Goal: Information Seeking & Learning: Learn about a topic

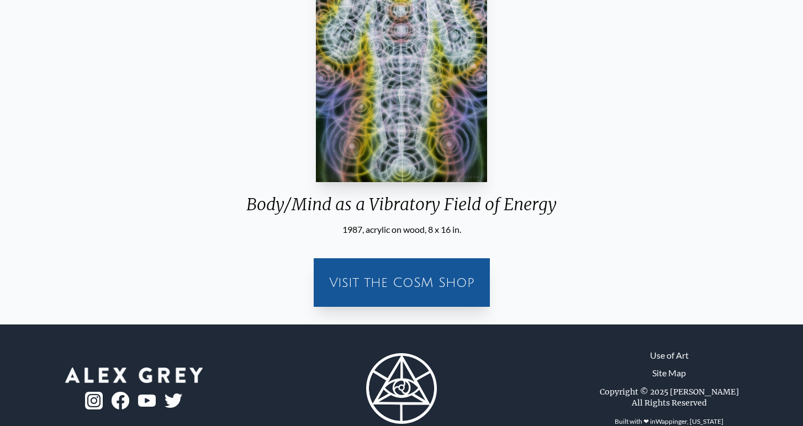
scroll to position [331, 0]
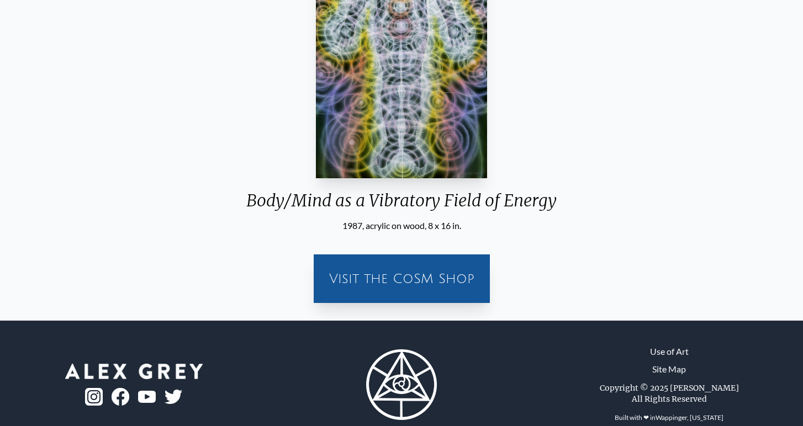
click at [389, 279] on div "Visit the CoSM Shop" at bounding box center [401, 278] width 163 height 35
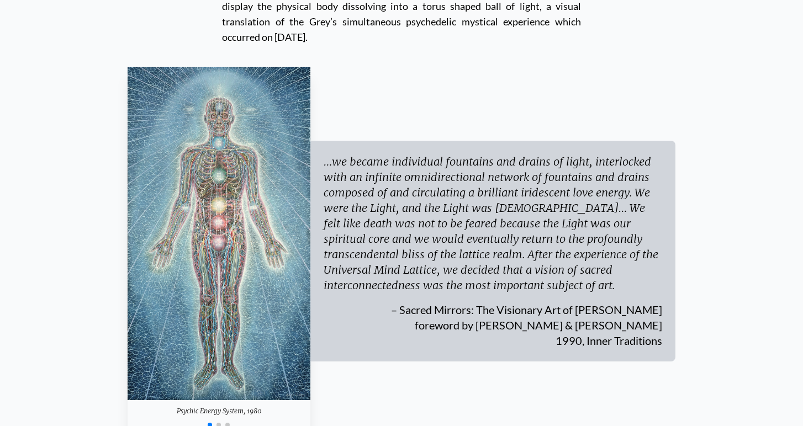
scroll to position [3298, 0]
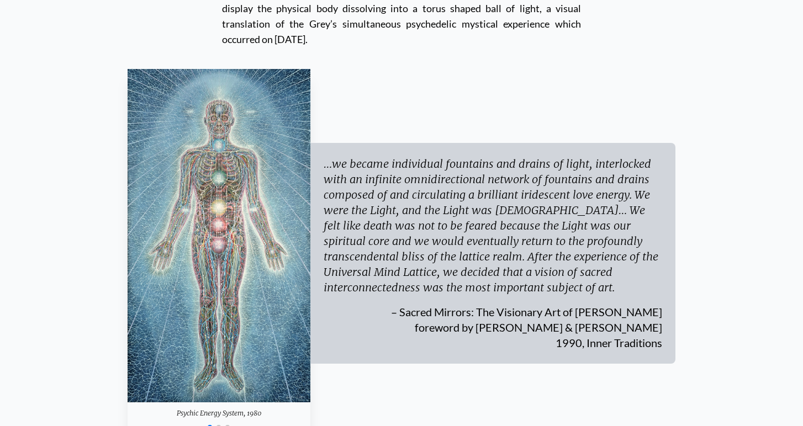
click at [216, 184] on img "1 / 3" at bounding box center [219, 236] width 183 height 334
click at [226, 178] on img "1 / 3" at bounding box center [219, 236] width 183 height 334
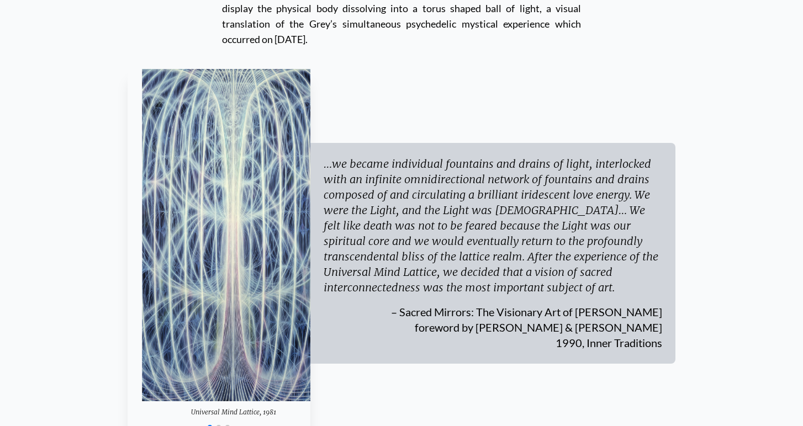
click at [455, 194] on div "Universal Mind Lattice, 1981 Psychic Energy System, 1980 Spiritual Energy Syste…" at bounding box center [402, 253] width 548 height 369
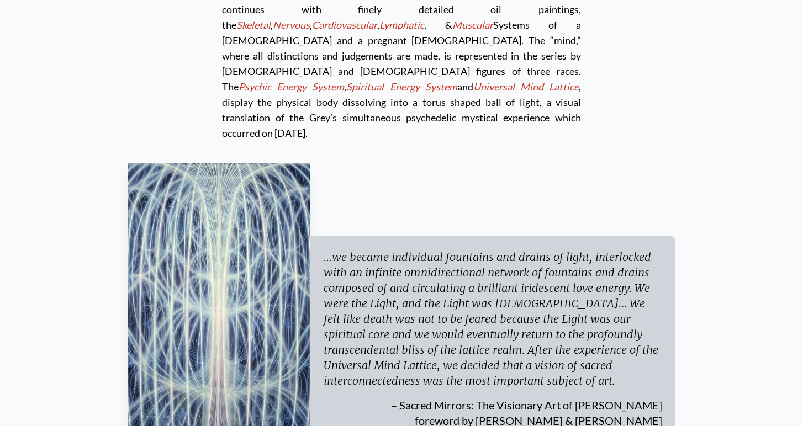
scroll to position [3203, 0]
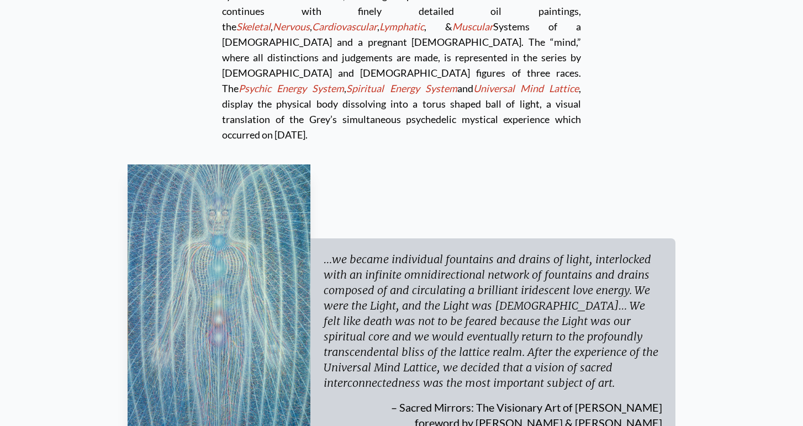
drag, startPoint x: 272, startPoint y: 210, endPoint x: 144, endPoint y: 213, distance: 128.1
click at [209, 215] on img "2 / 3" at bounding box center [219, 332] width 183 height 334
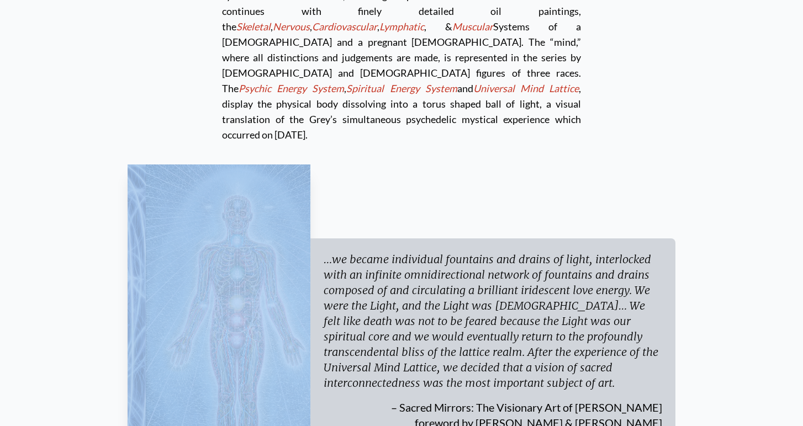
click at [410, 205] on div "Universal Mind Lattice, 1981 Psychic Energy System, 1980 Spiritual Energy Syste…" at bounding box center [402, 349] width 548 height 369
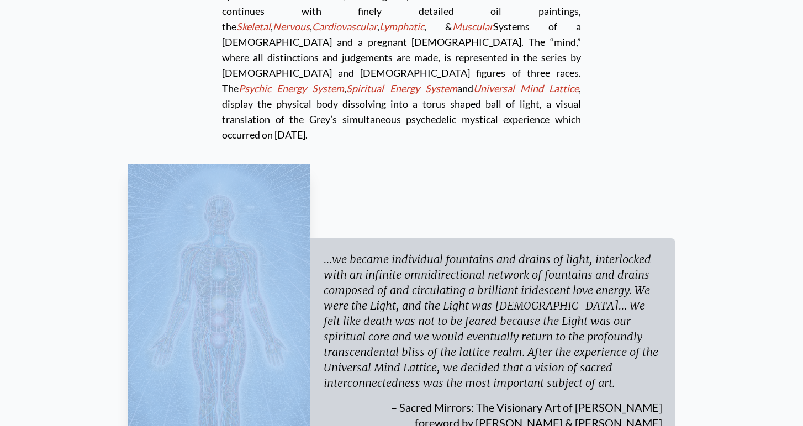
click at [298, 241] on img "1 / 3" at bounding box center [219, 332] width 183 height 334
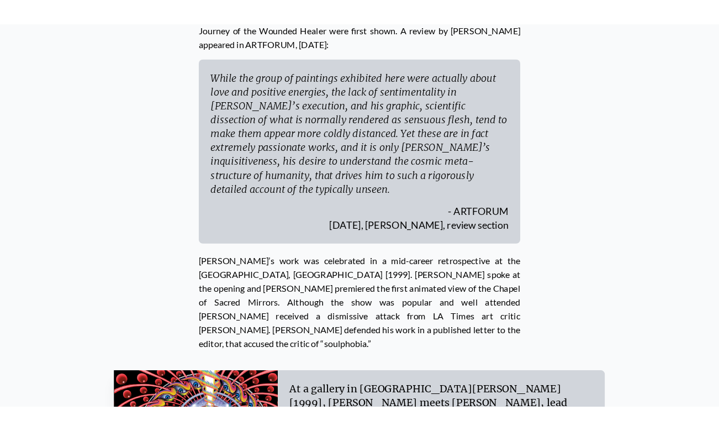
scroll to position [4203, 0]
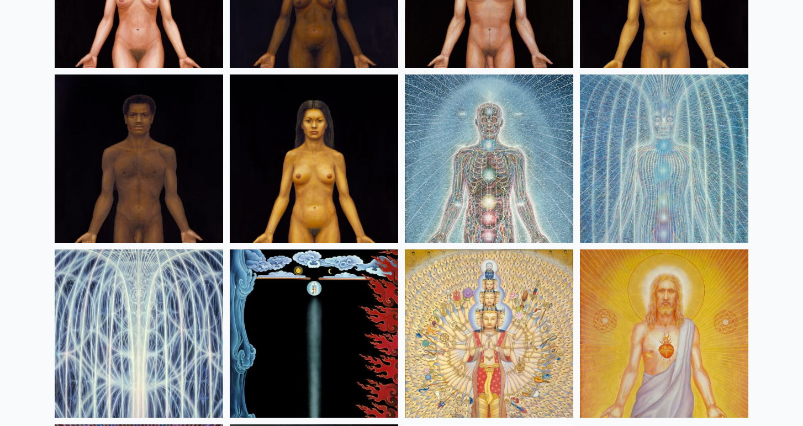
scroll to position [576, 0]
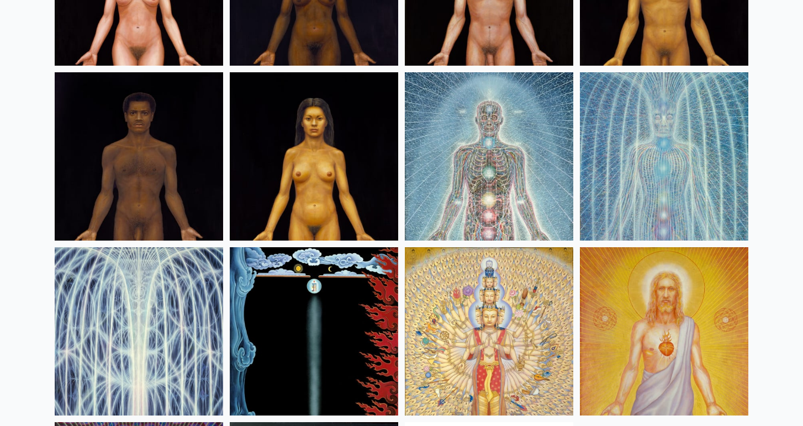
click at [474, 129] on img at bounding box center [489, 156] width 168 height 168
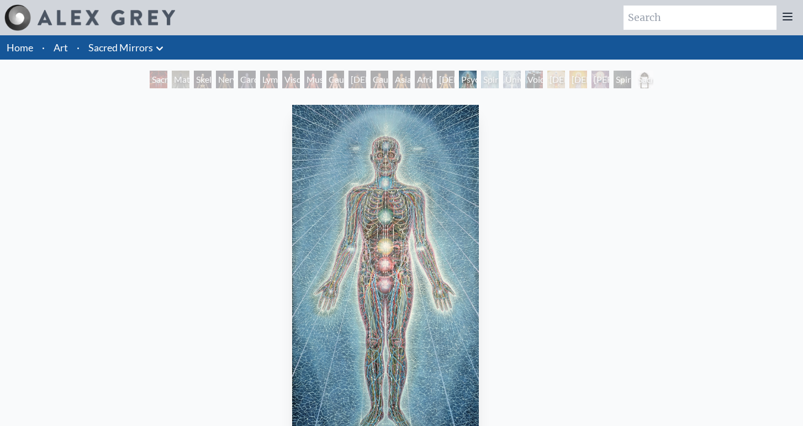
click at [416, 235] on img "15 / 23" at bounding box center [385, 275] width 187 height 341
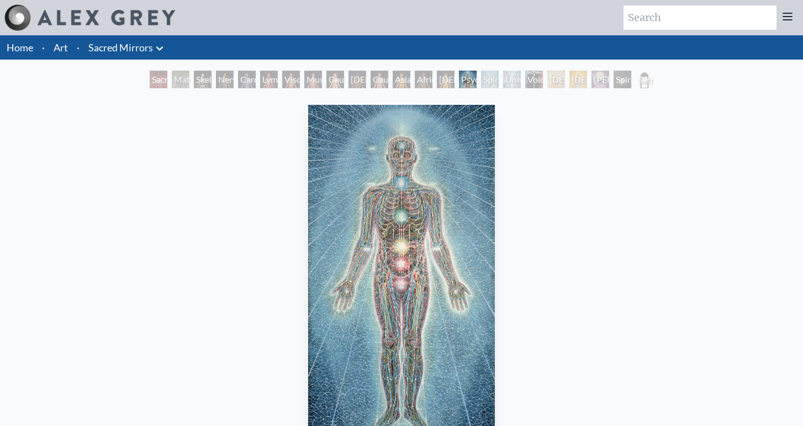
click at [417, 235] on img "15 / 23" at bounding box center [401, 275] width 187 height 341
click at [386, 194] on img "15 / 23" at bounding box center [401, 275] width 187 height 341
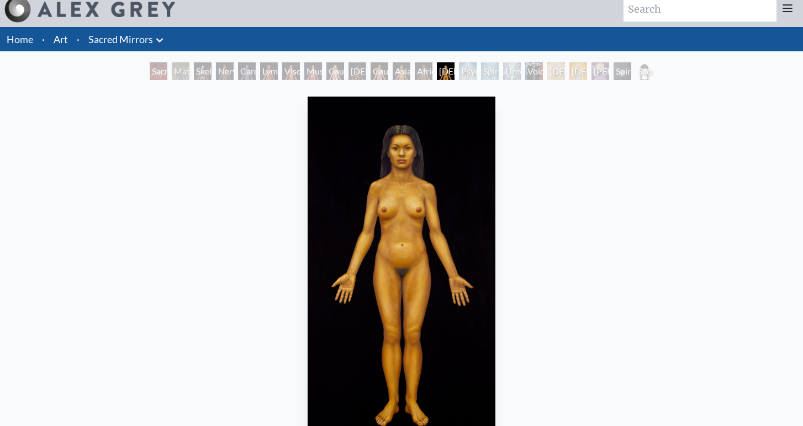
scroll to position [11, 0]
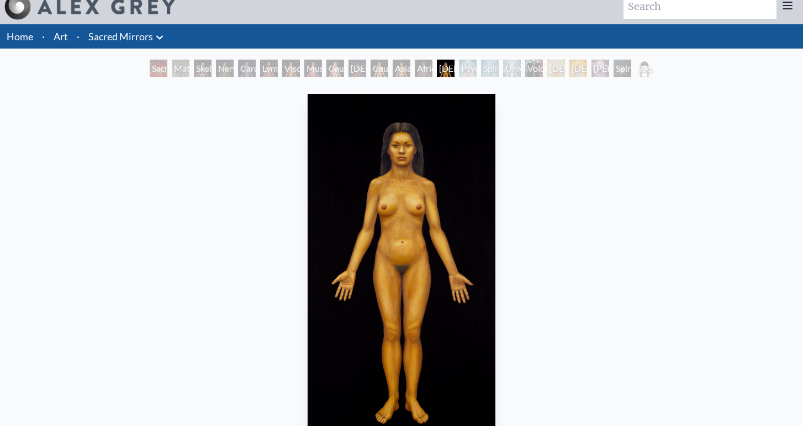
click at [475, 66] on div "Psychic Energy System" at bounding box center [468, 69] width 18 height 18
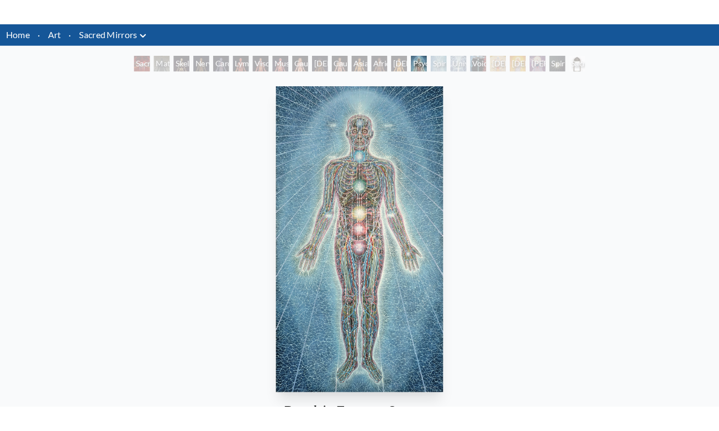
scroll to position [36, 0]
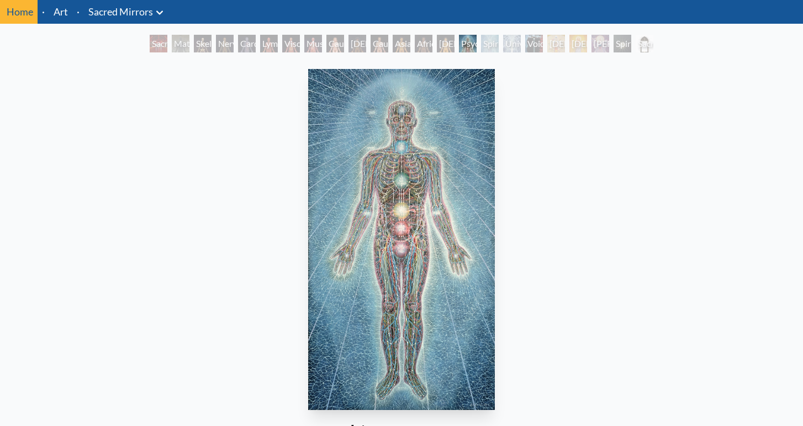
click at [488, 47] on div "Spiritual Energy System" at bounding box center [490, 44] width 18 height 18
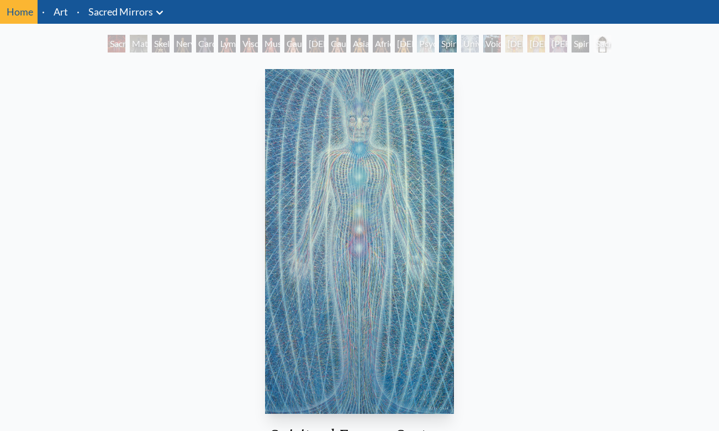
click at [461, 43] on div "Universal Mind Lattice" at bounding box center [470, 44] width 18 height 18
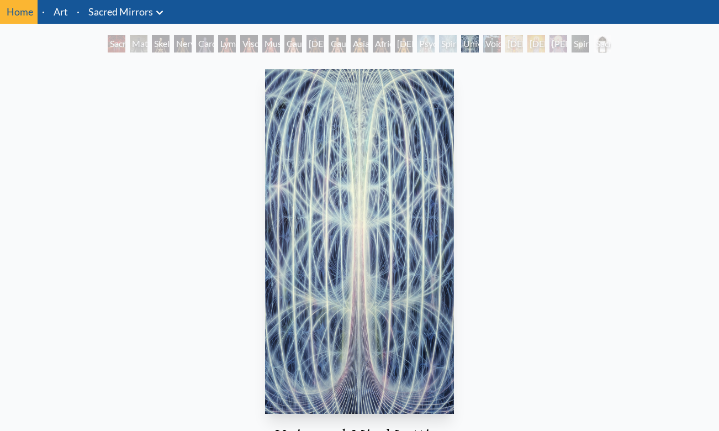
click at [483, 46] on div "Void Clear Light" at bounding box center [492, 44] width 18 height 18
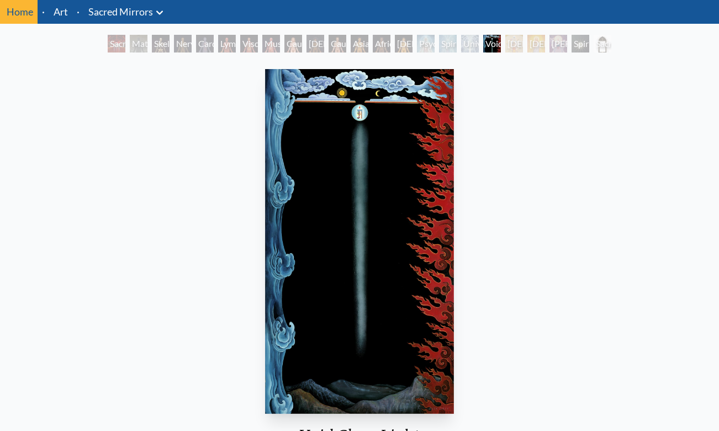
click at [582, 39] on div "Spiritual World" at bounding box center [580, 44] width 18 height 18
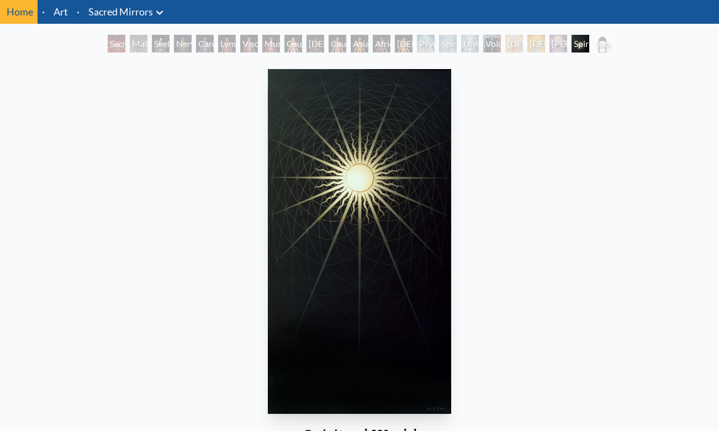
click at [537, 43] on div "[DEMOGRAPHIC_DATA]" at bounding box center [536, 44] width 18 height 18
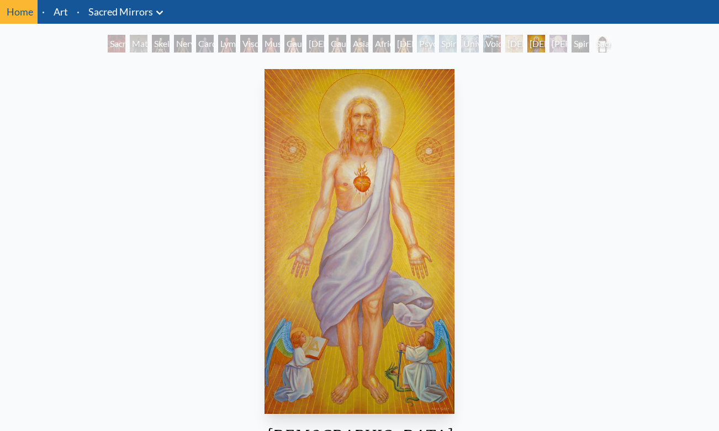
click at [514, 44] on div "[DEMOGRAPHIC_DATA]" at bounding box center [514, 44] width 18 height 18
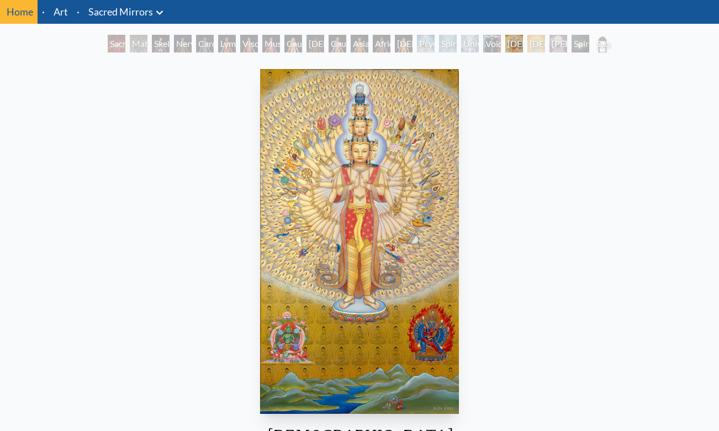
click at [474, 42] on div "Universal Mind Lattice" at bounding box center [470, 44] width 18 height 18
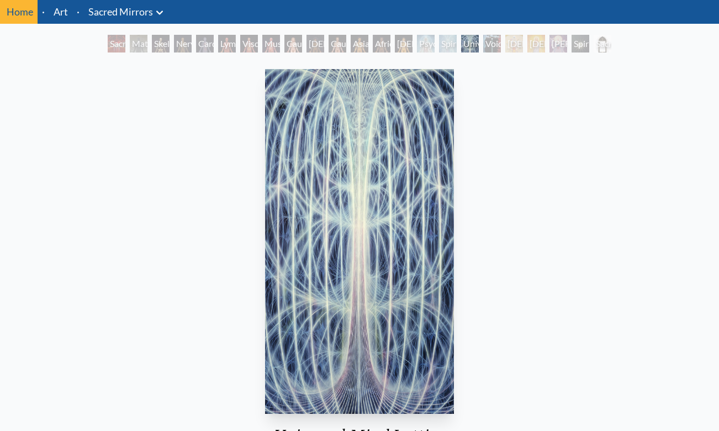
click at [410, 43] on div "[DEMOGRAPHIC_DATA] Woman" at bounding box center [404, 44] width 18 height 18
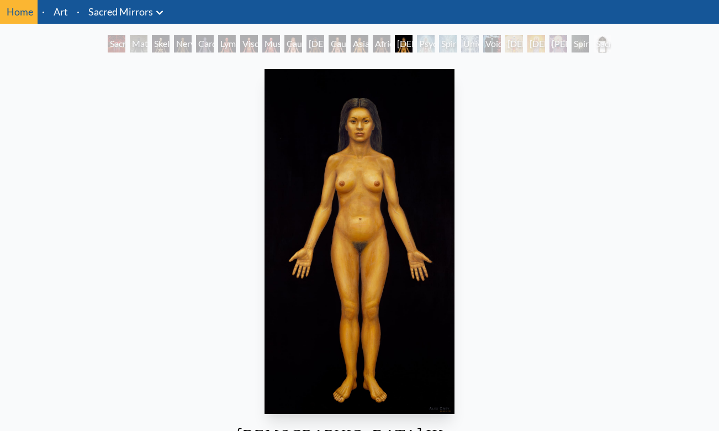
click at [476, 44] on div "Universal Mind Lattice" at bounding box center [470, 44] width 18 height 18
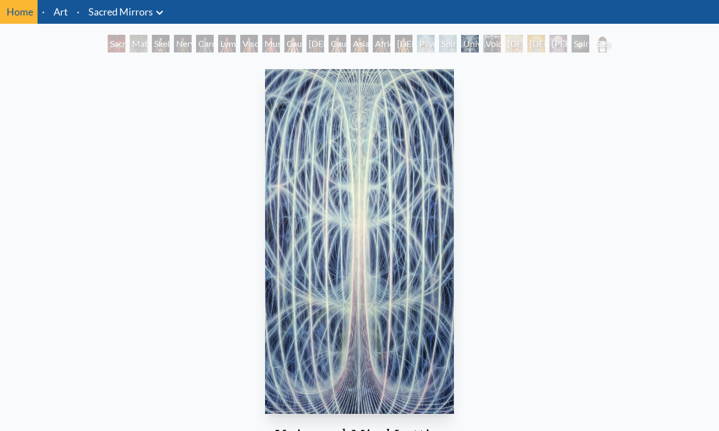
click at [417, 40] on div "Psychic Energy System" at bounding box center [426, 44] width 18 height 18
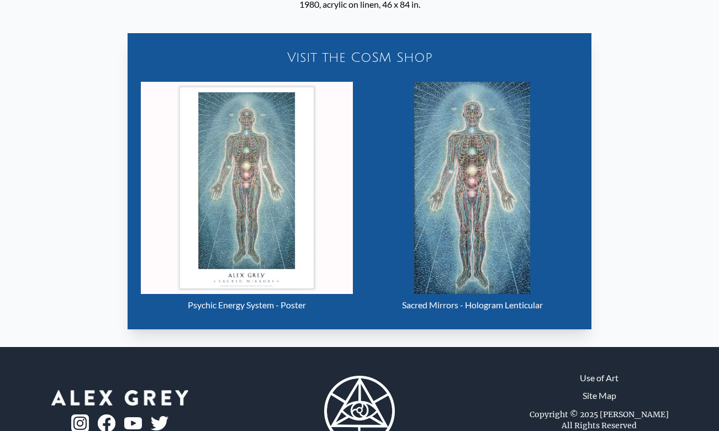
scroll to position [492, 0]
click at [264, 202] on img "15 / 23" at bounding box center [247, 188] width 212 height 212
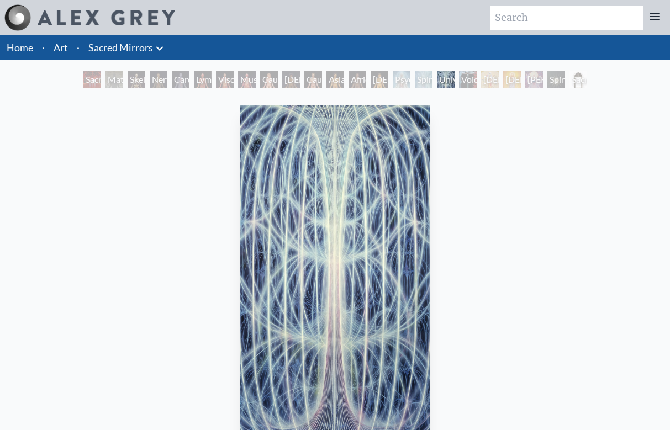
click at [428, 81] on div "Spiritual Energy System" at bounding box center [424, 80] width 18 height 18
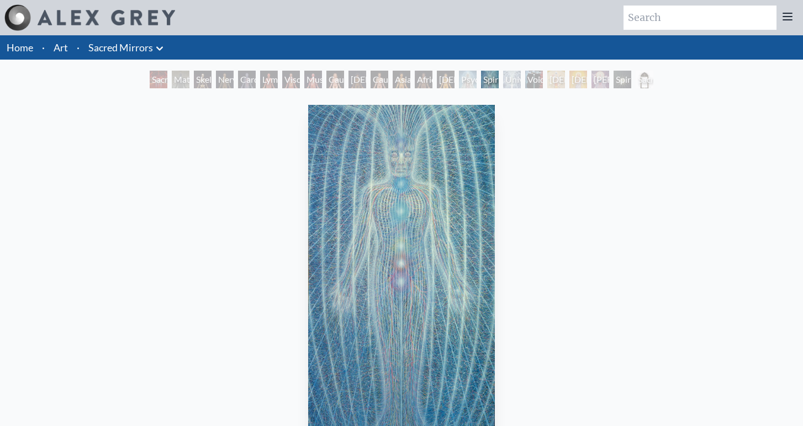
click at [431, 77] on div "African Man" at bounding box center [424, 80] width 18 height 18
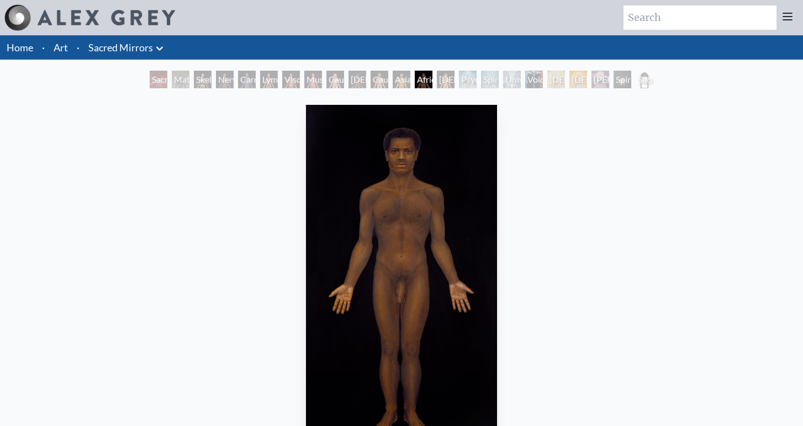
click at [473, 75] on div "Psychic Energy System" at bounding box center [468, 80] width 18 height 18
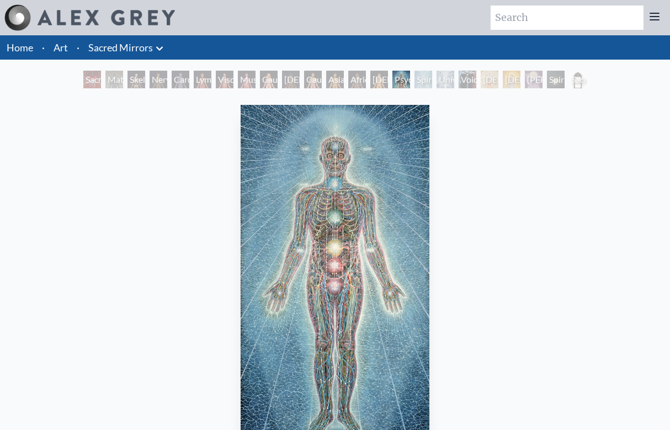
click at [420, 77] on div "Spiritual Energy System" at bounding box center [424, 80] width 18 height 18
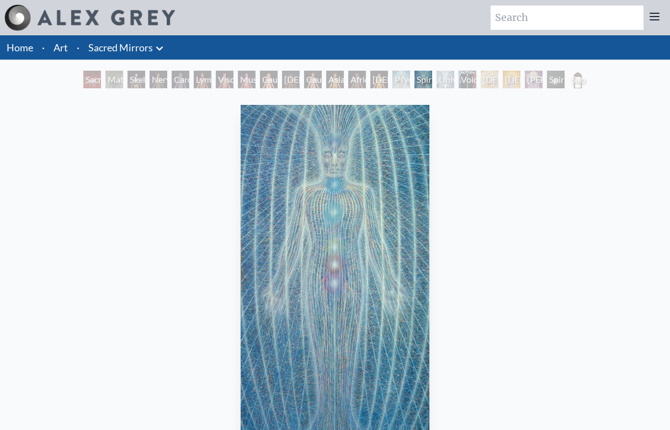
click at [368, 78] on div "Sacred Mirrors Room, Entheon Material World Skeletal System Nervous System Card…" at bounding box center [335, 81] width 508 height 21
click at [420, 78] on div "Spiritual Energy System" at bounding box center [424, 80] width 18 height 18
click at [366, 78] on div "African Man" at bounding box center [357, 80] width 18 height 18
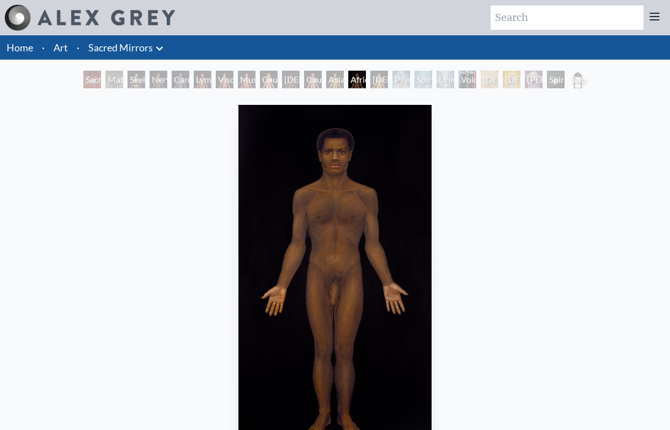
click at [397, 76] on div "Psychic Energy System" at bounding box center [402, 80] width 18 height 18
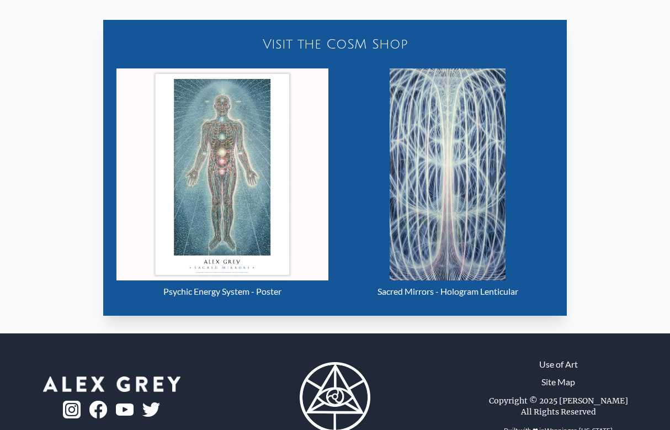
scroll to position [503, 0]
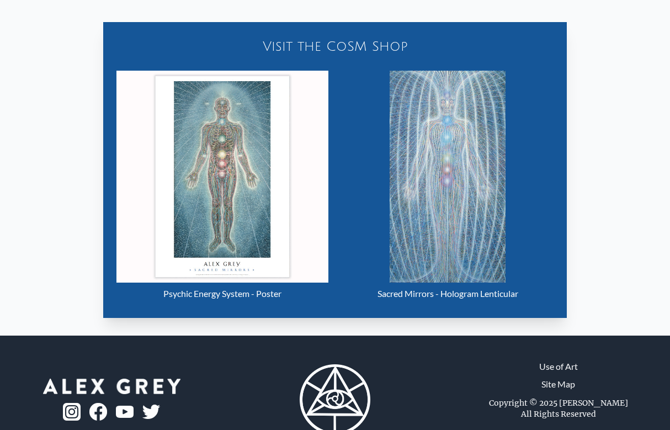
click at [446, 162] on img "15 / 23" at bounding box center [448, 177] width 116 height 212
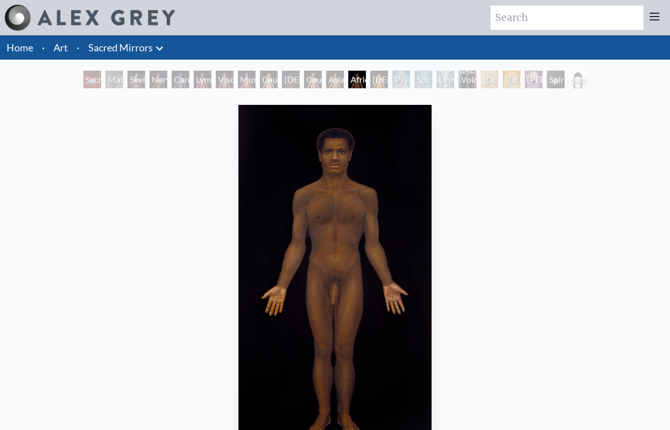
click at [432, 78] on div "Spiritual Energy System" at bounding box center [424, 80] width 18 height 18
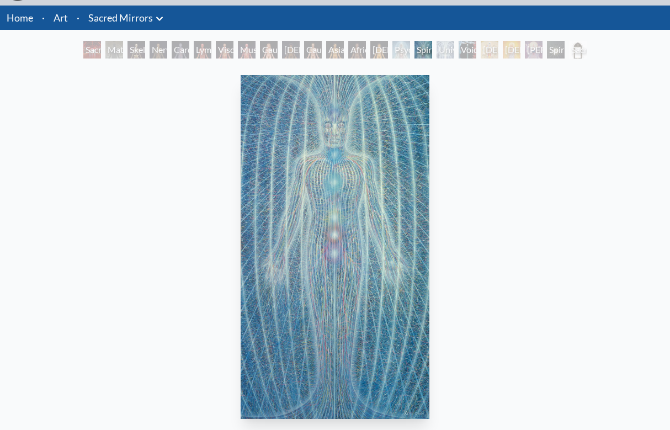
scroll to position [29, 0]
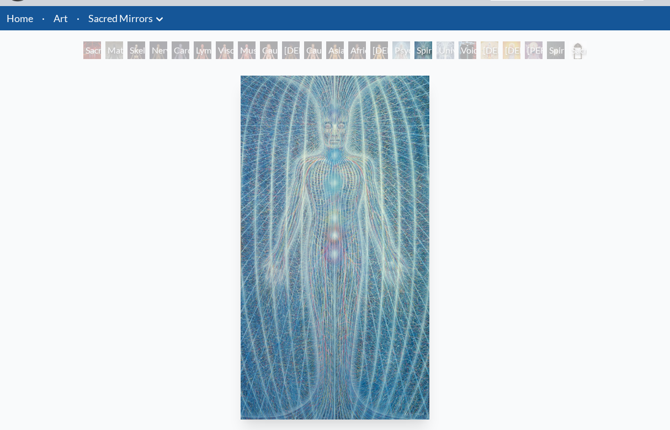
click at [442, 52] on div "Universal Mind Lattice" at bounding box center [446, 50] width 18 height 18
